Goal: Information Seeking & Learning: Learn about a topic

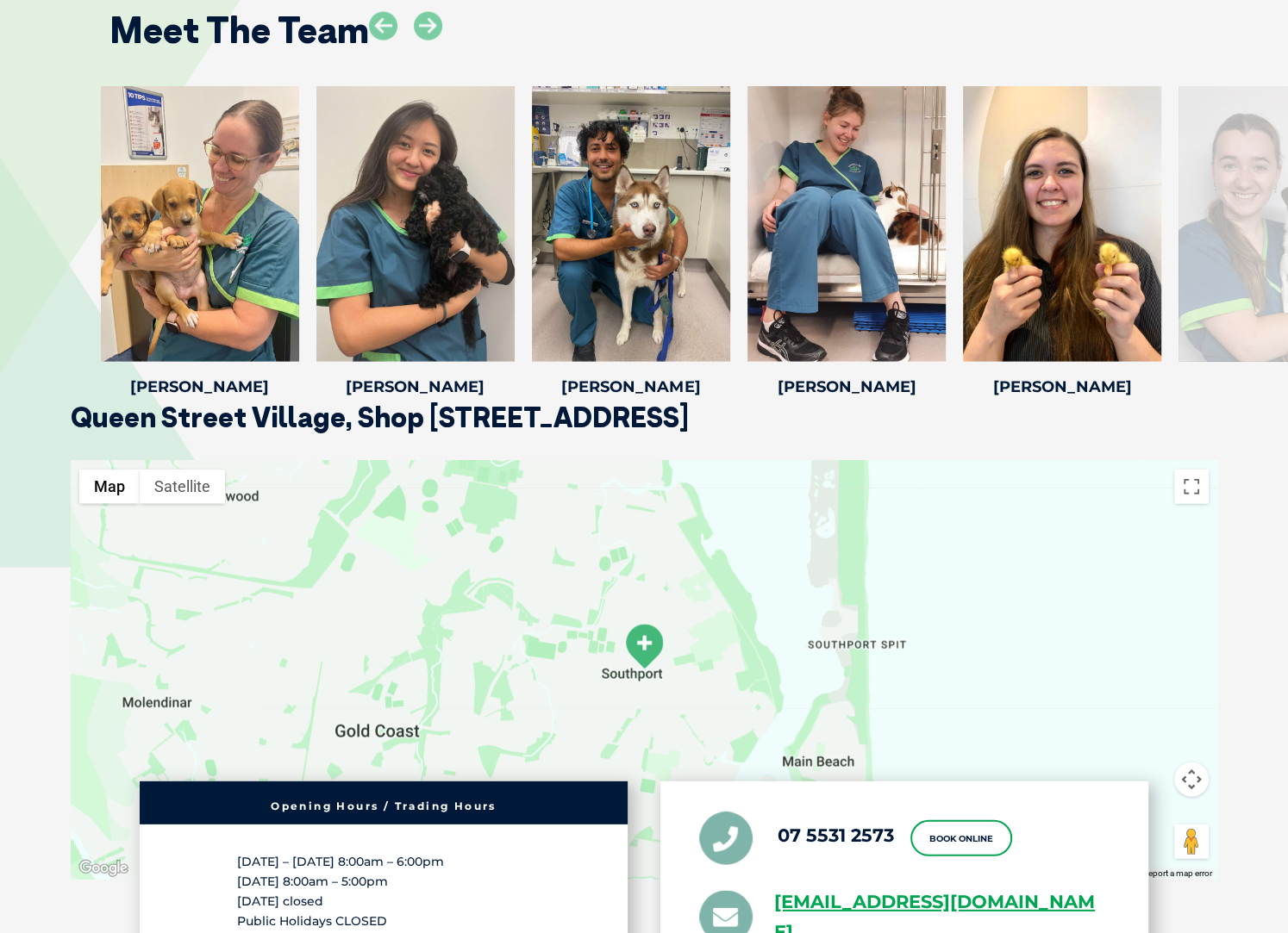
scroll to position [3011, 0]
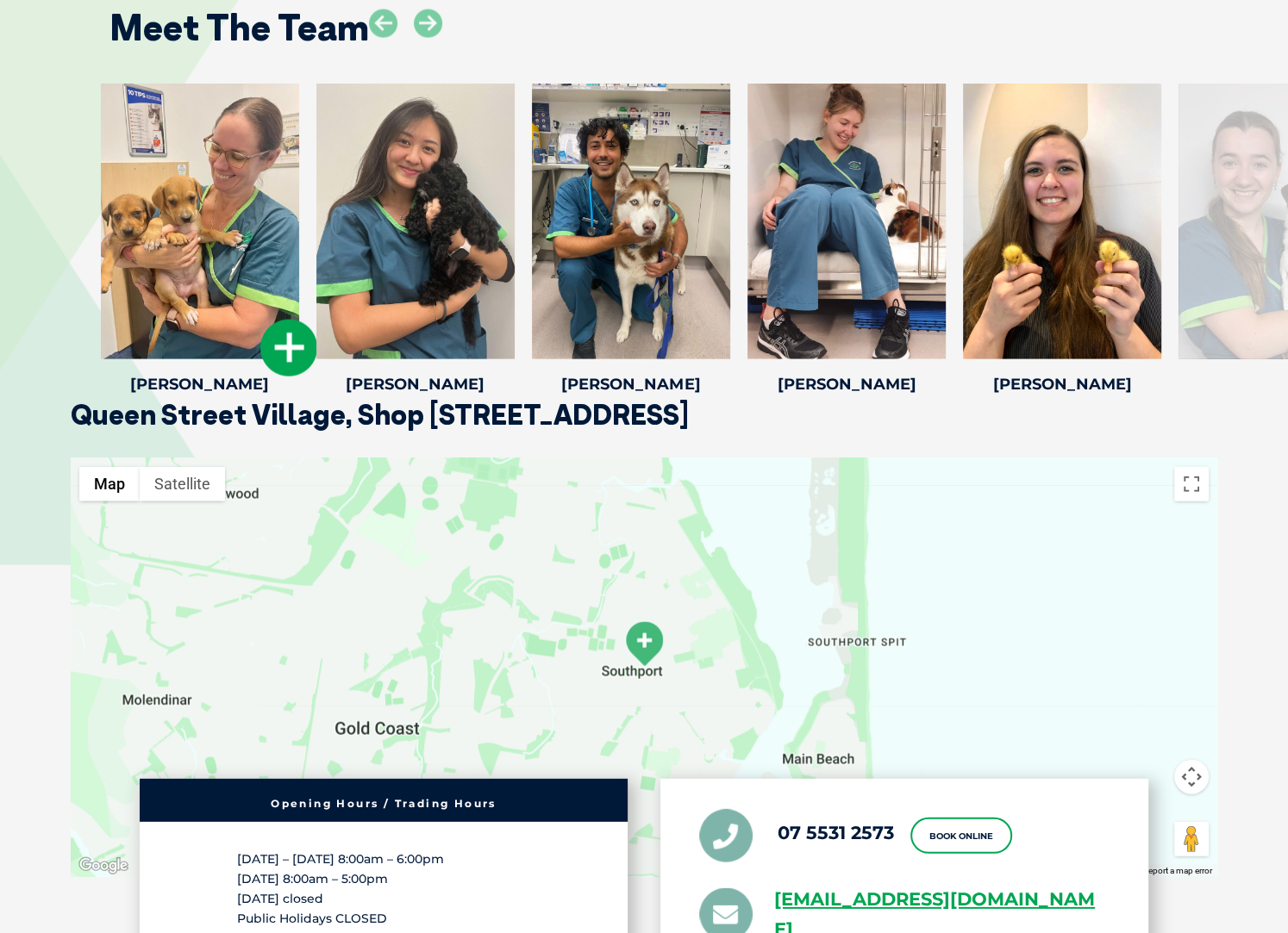
click at [192, 182] on div at bounding box center [200, 222] width 198 height 276
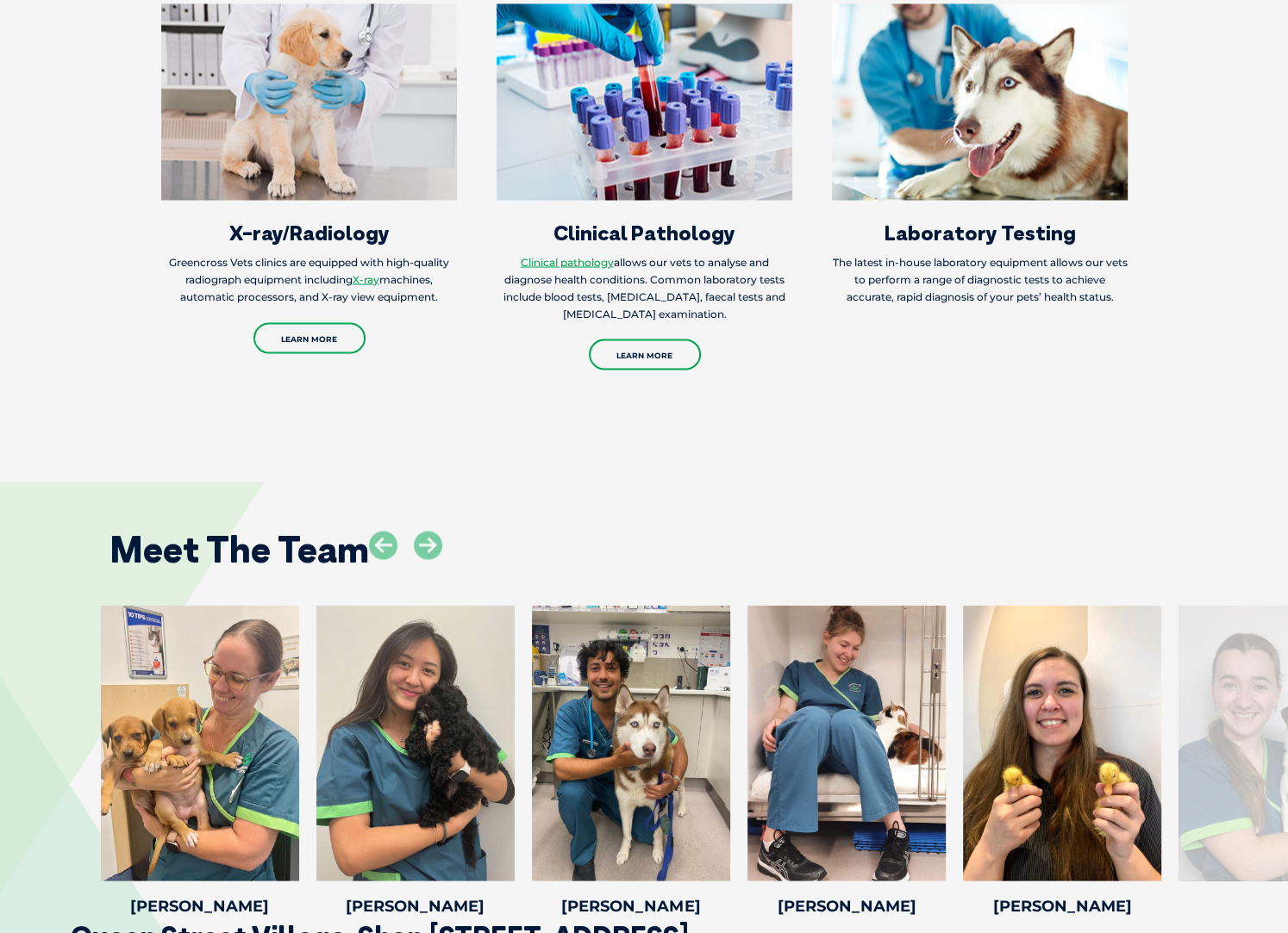
scroll to position [2722, 0]
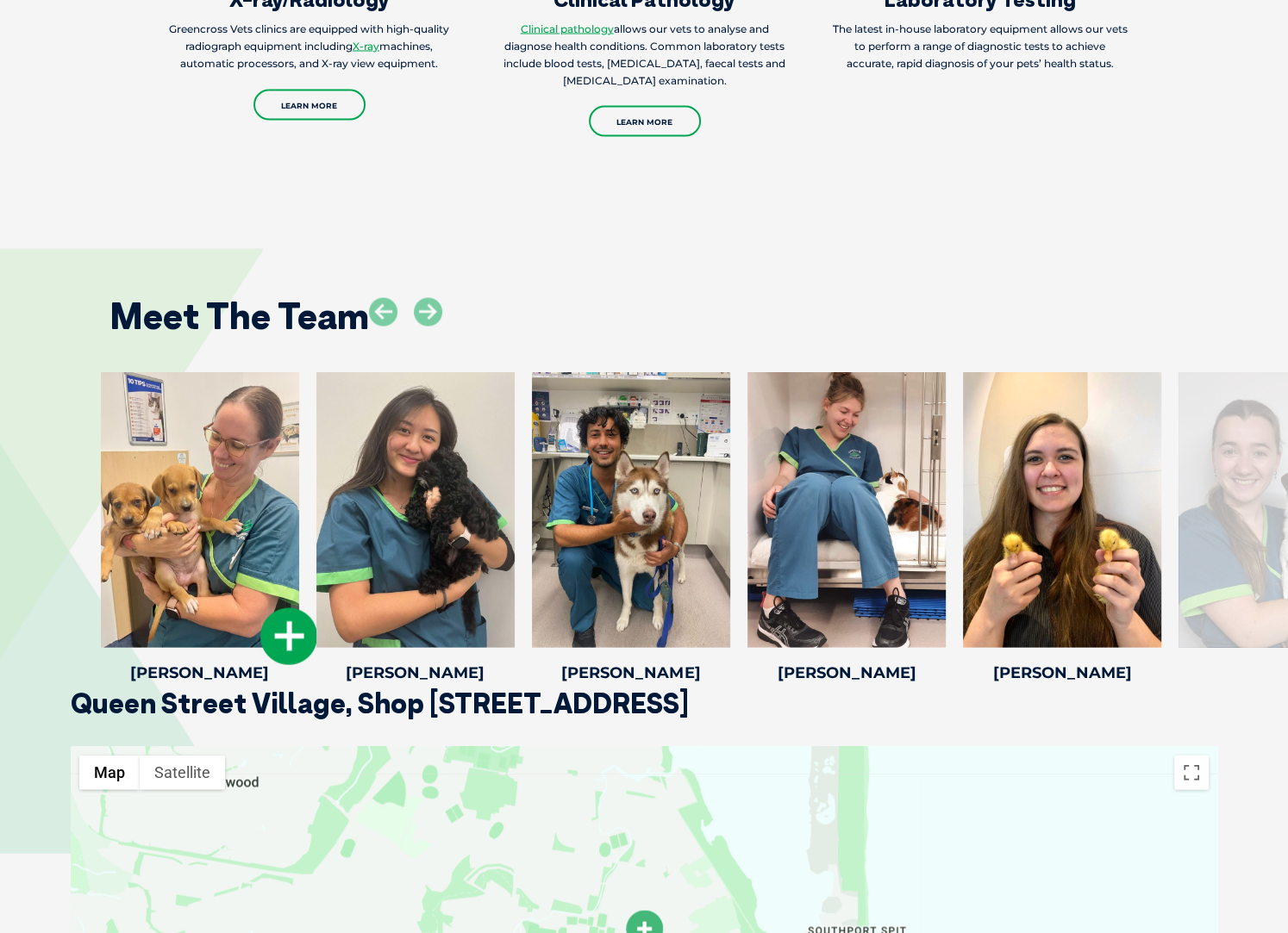
click at [293, 639] on icon at bounding box center [288, 637] width 57 height 57
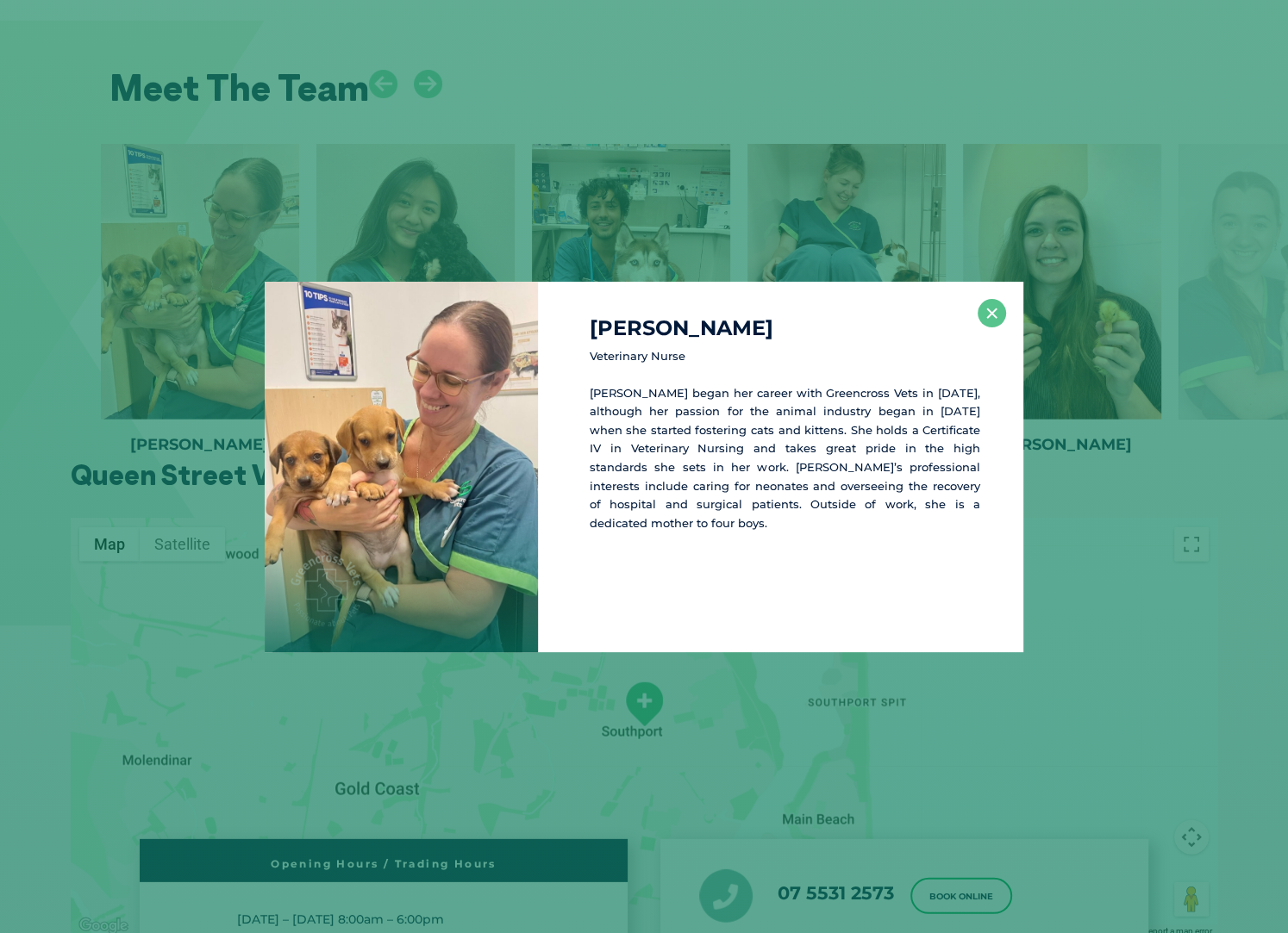
scroll to position [2972, 0]
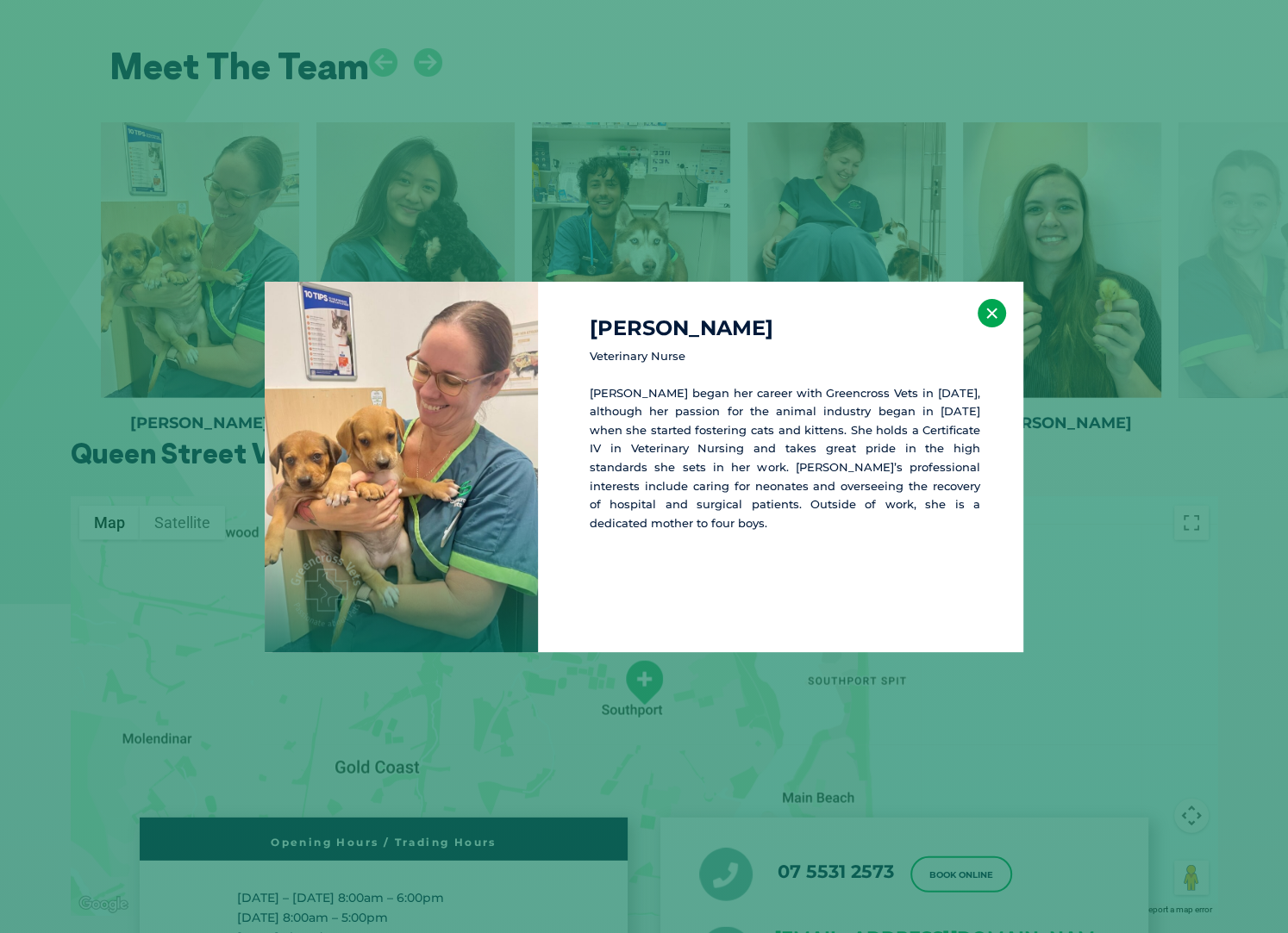
click at [990, 314] on button "×" at bounding box center [992, 313] width 28 height 28
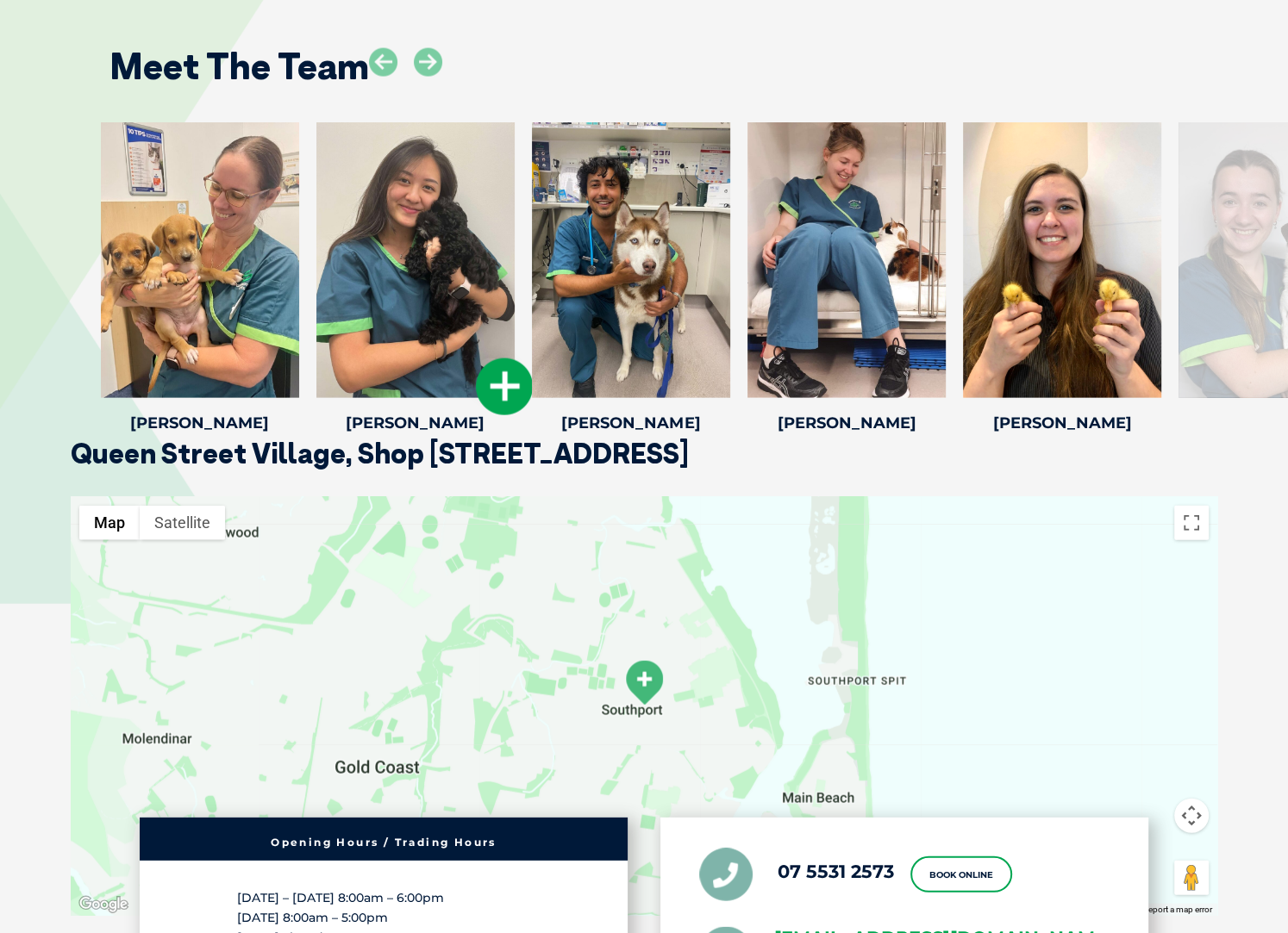
click at [497, 390] on icon at bounding box center [504, 386] width 57 height 57
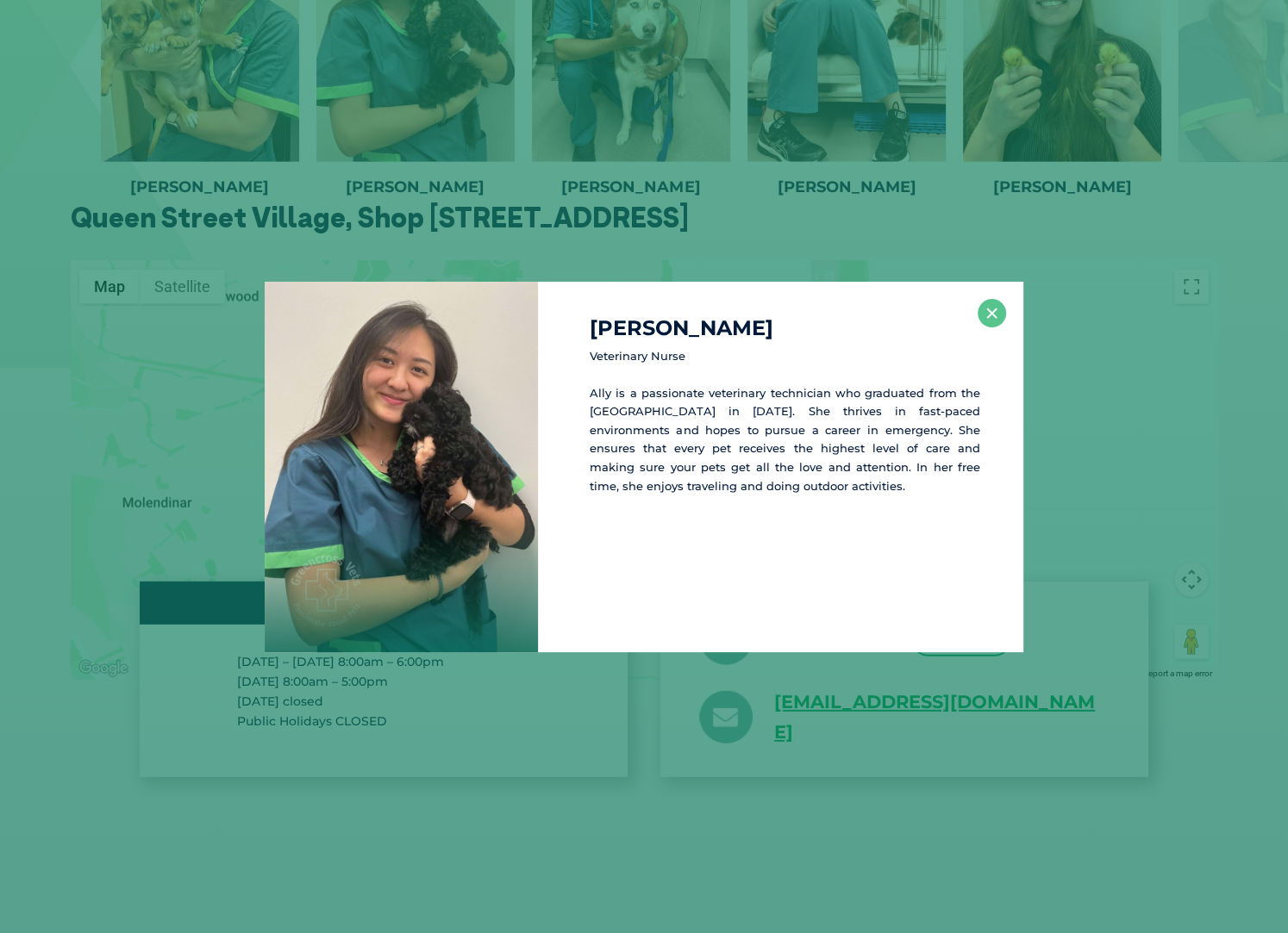
scroll to position [3221, 0]
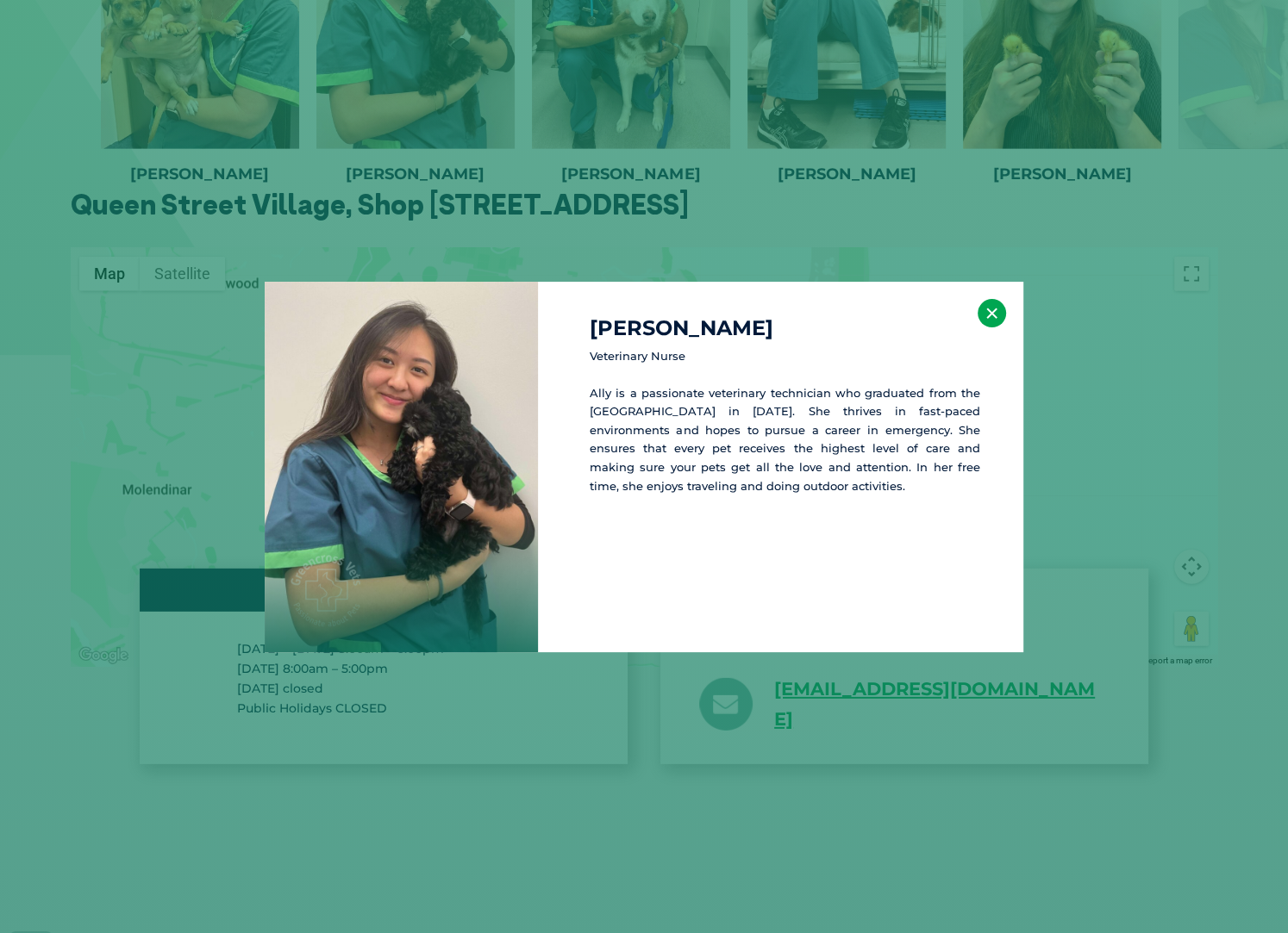
click at [996, 320] on button "×" at bounding box center [992, 313] width 28 height 28
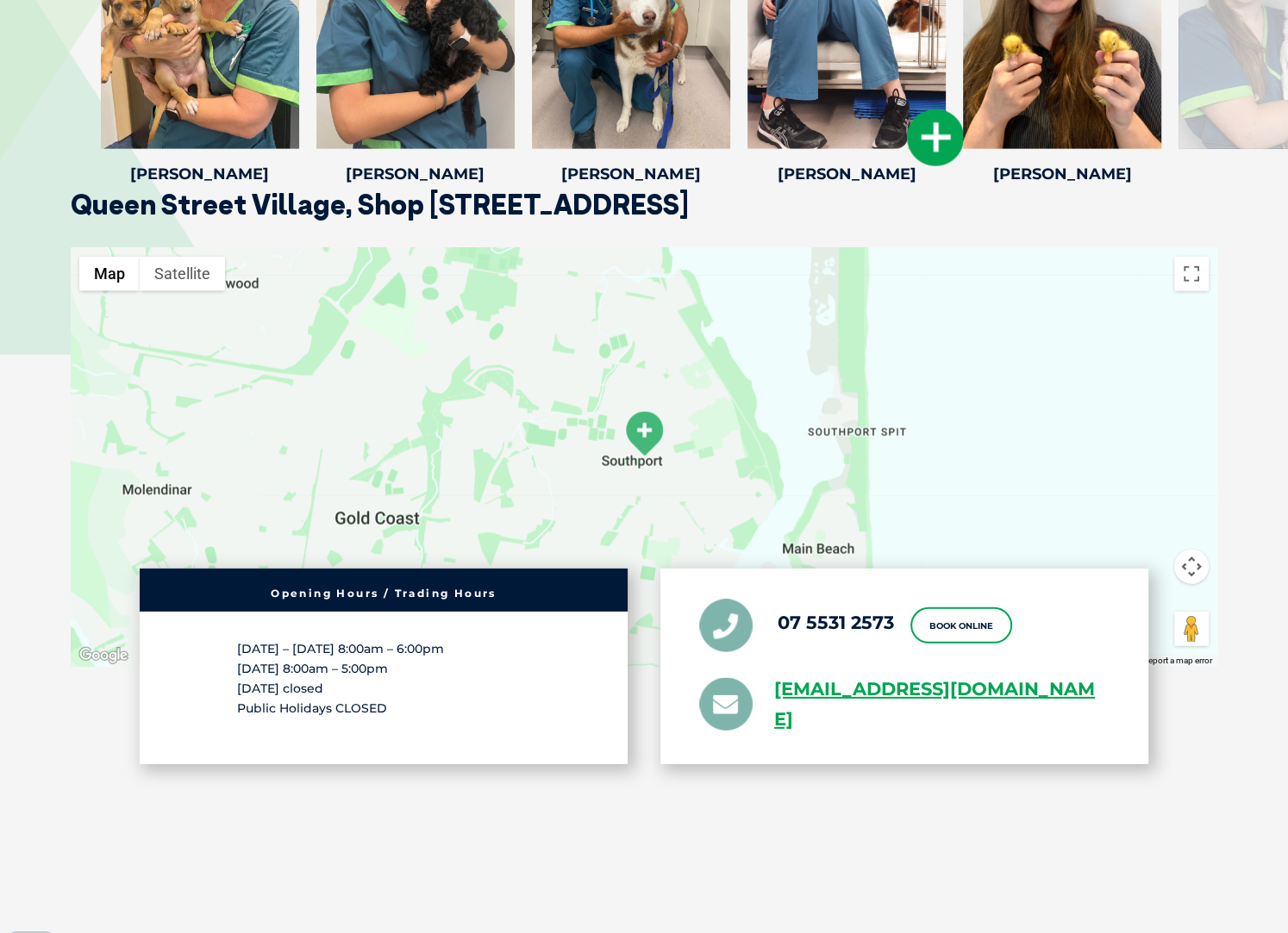
click at [875, 105] on div at bounding box center [847, 11] width 198 height 276
click at [932, 144] on icon at bounding box center [935, 138] width 57 height 57
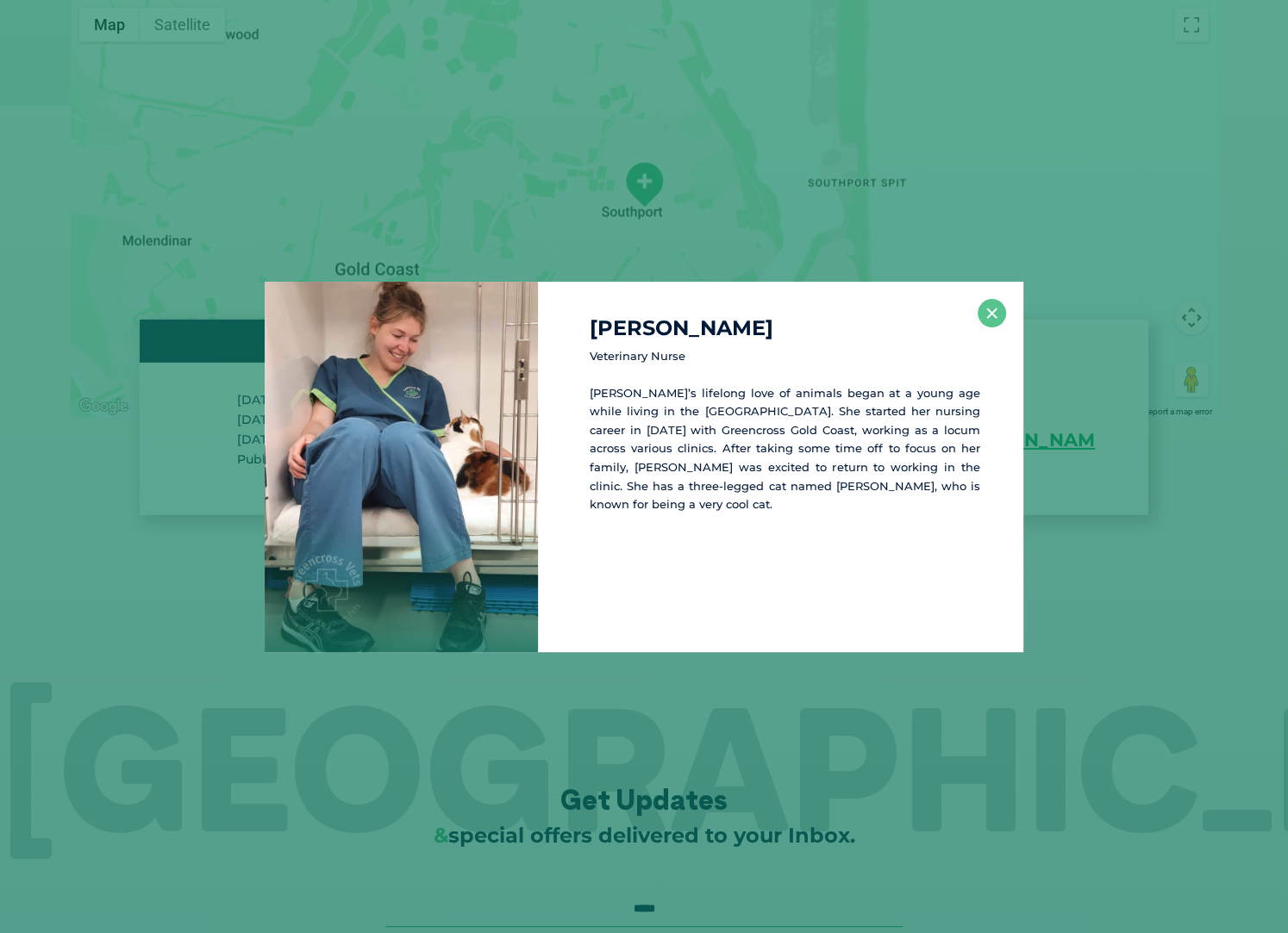
scroll to position [3471, 0]
click at [992, 314] on button "×" at bounding box center [992, 313] width 28 height 28
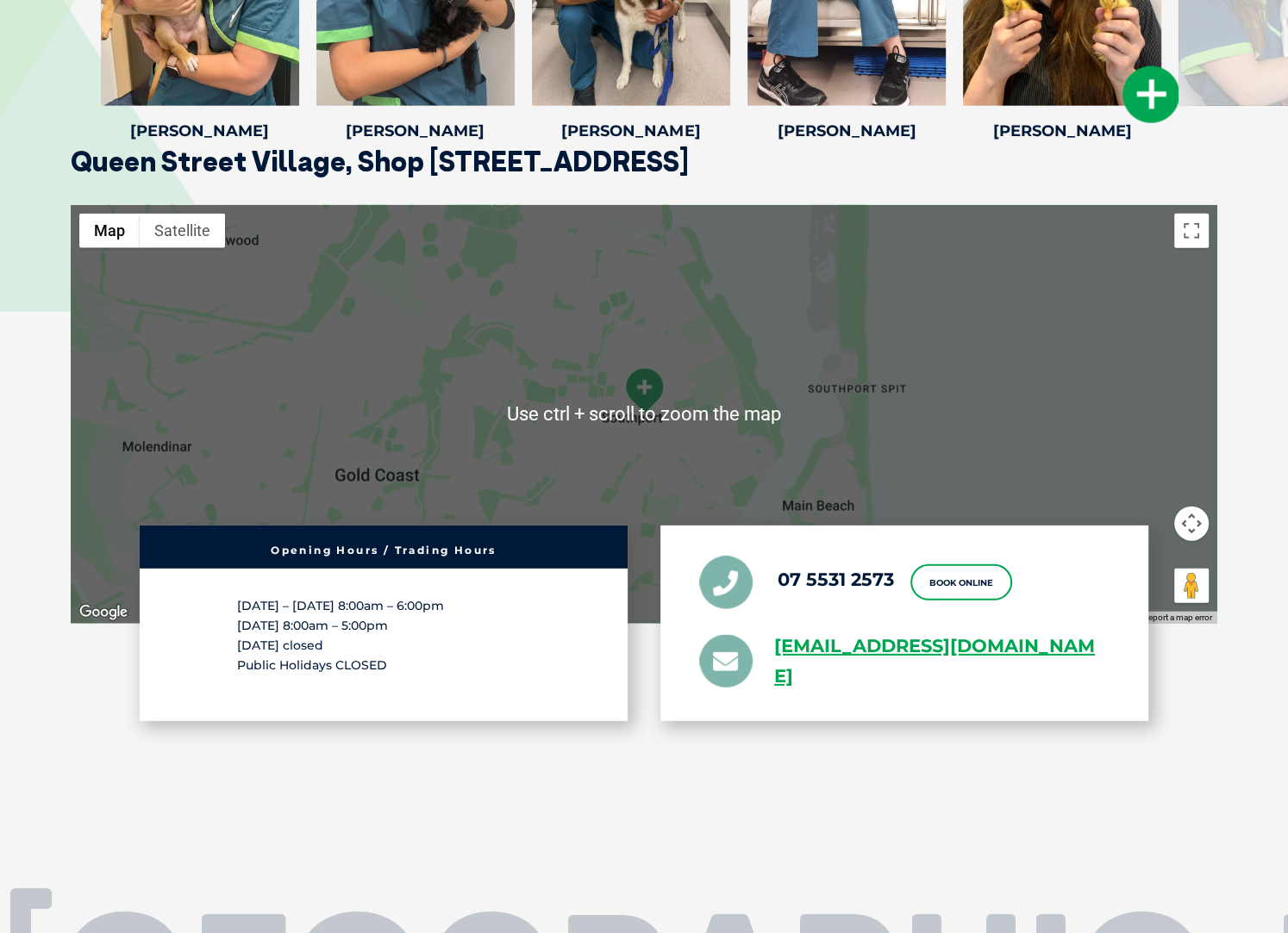
scroll to position [3082, 0]
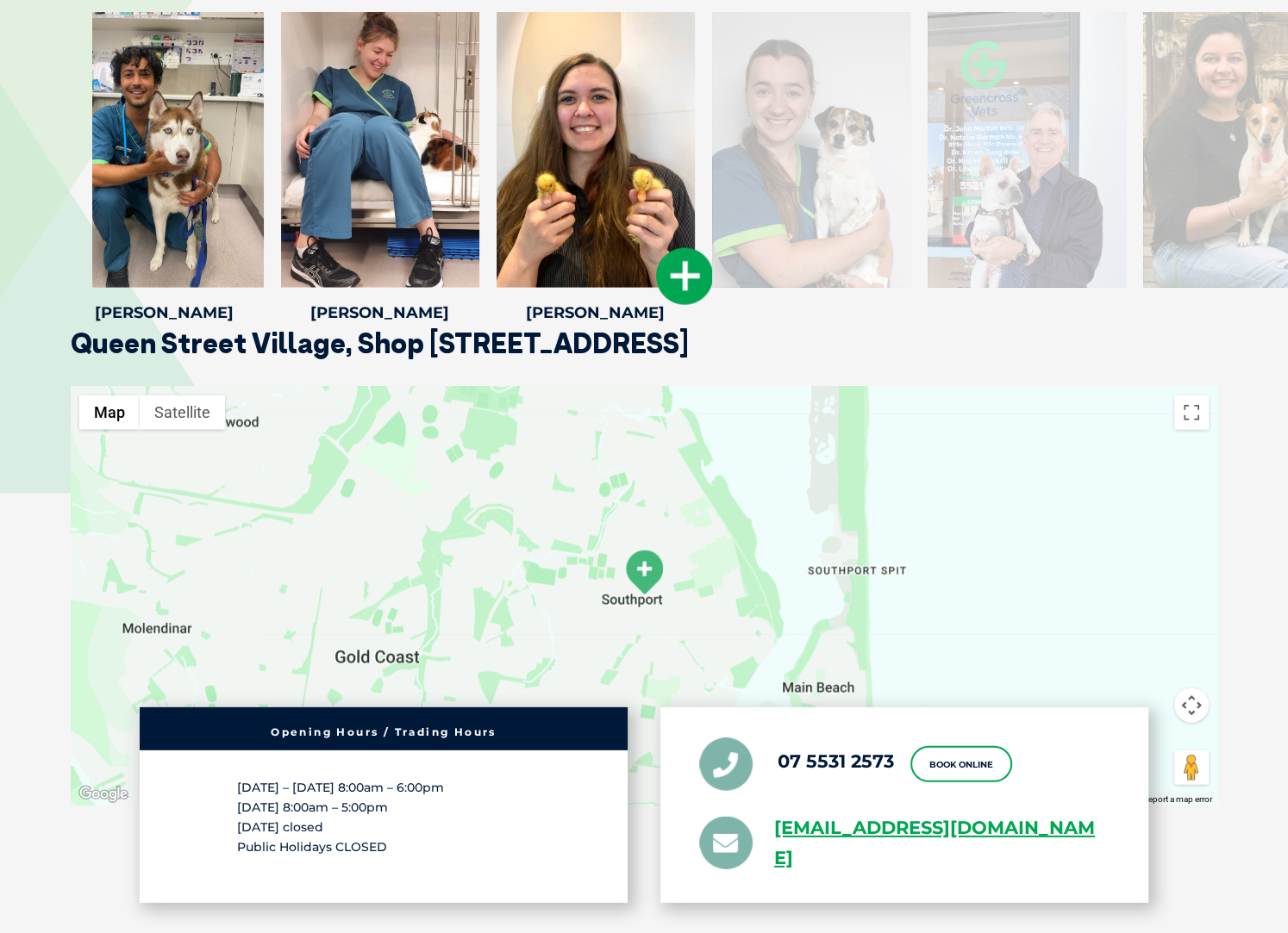
drag, startPoint x: 1067, startPoint y: 172, endPoint x: 601, endPoint y: 167, distance: 466.0
click at [601, 167] on div at bounding box center [595, 150] width 198 height 276
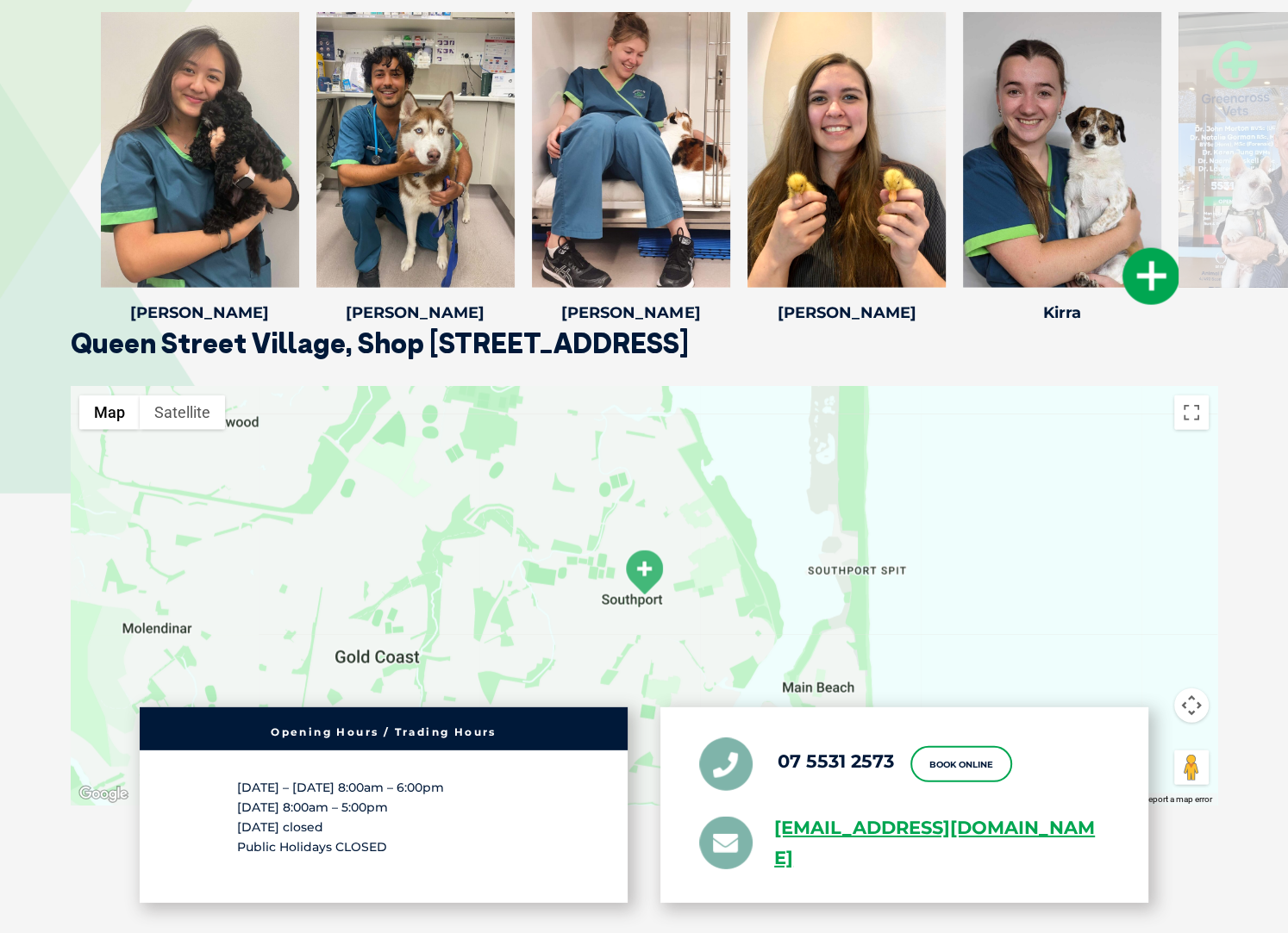
click at [1152, 269] on icon at bounding box center [1151, 277] width 57 height 57
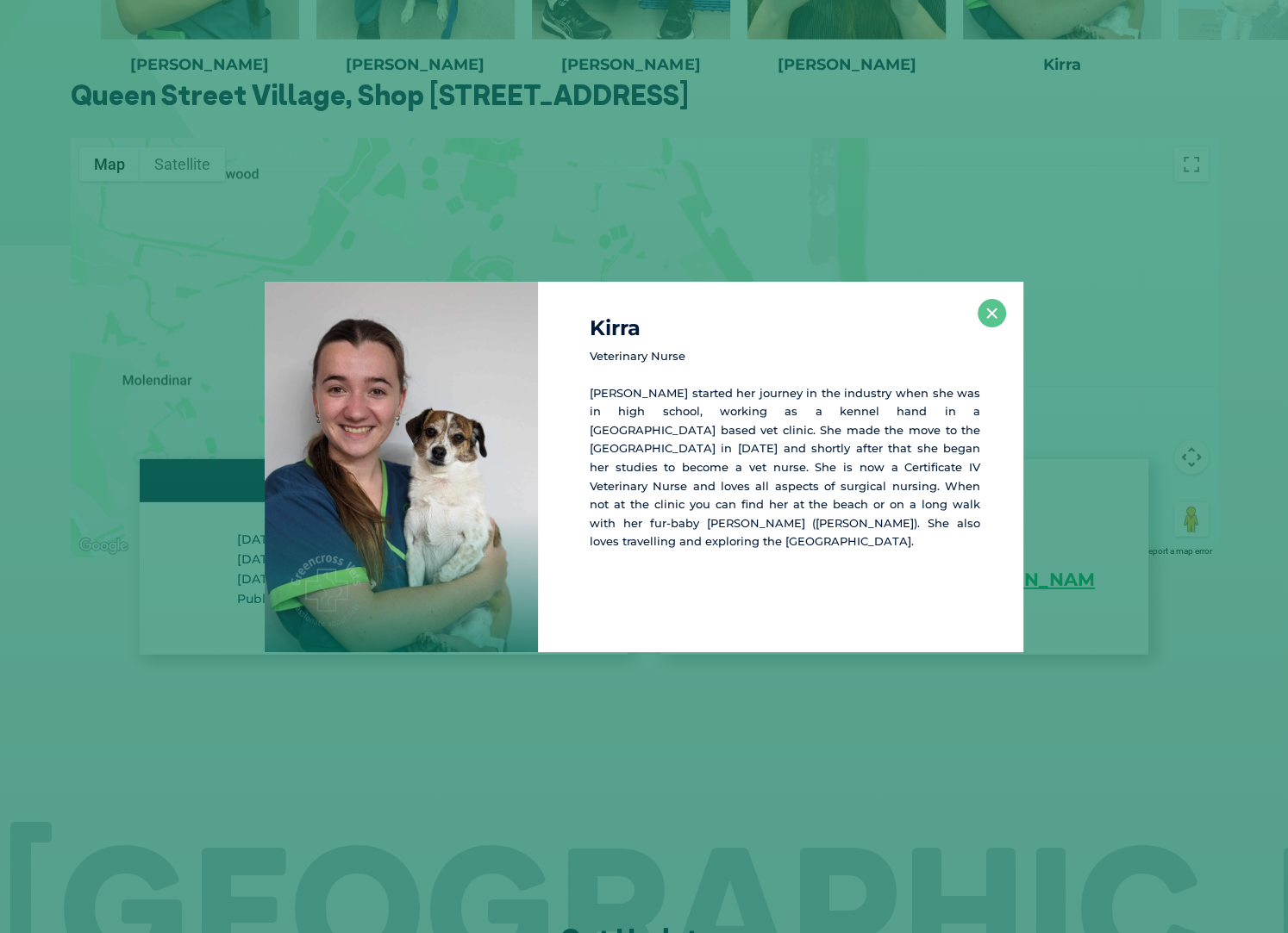
scroll to position [3331, 0]
click at [994, 316] on button "×" at bounding box center [992, 313] width 28 height 28
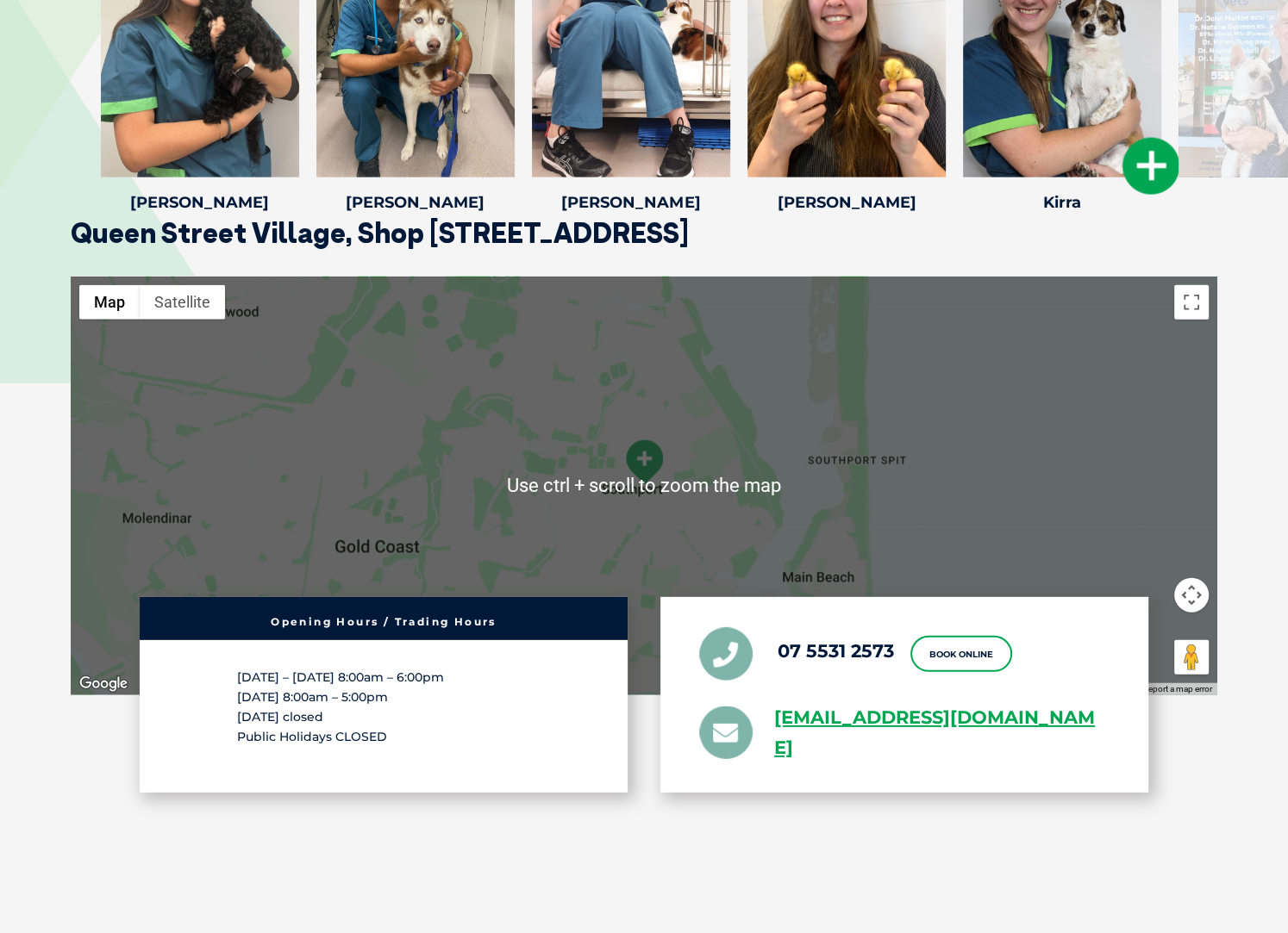
scroll to position [3153, 0]
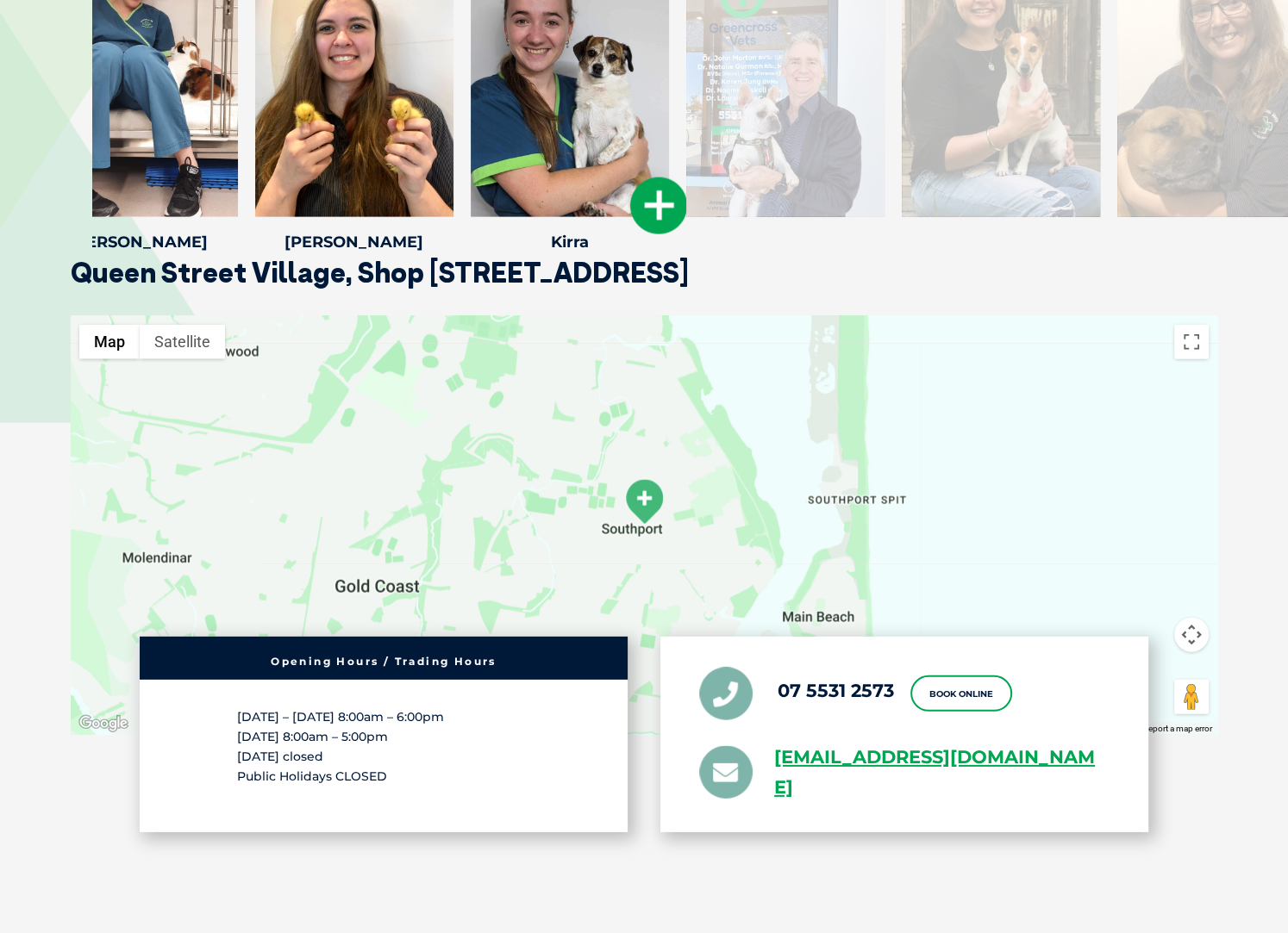
drag, startPoint x: 1016, startPoint y: 112, endPoint x: 523, endPoint y: 138, distance: 493.7
click at [523, 138] on div at bounding box center [570, 80] width 198 height 276
